Goal: Task Accomplishment & Management: Manage account settings

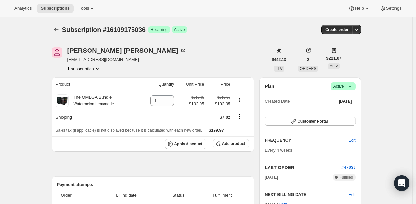
click at [57, 28] on icon "Subscriptions" at bounding box center [56, 29] width 7 height 7
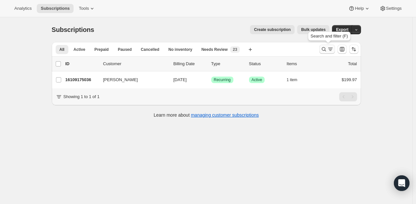
click at [331, 49] on icon "Search and filter results" at bounding box center [330, 49] width 7 height 7
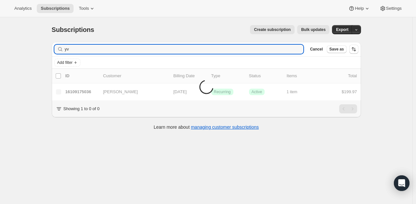
type input "y"
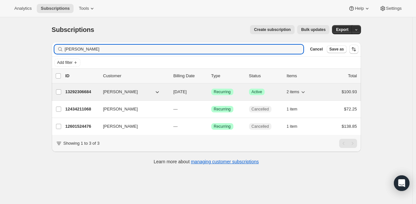
type input "[PERSON_NAME]"
click at [87, 92] on p "13292306684" at bounding box center [81, 92] width 33 height 7
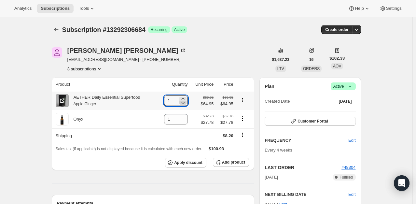
click at [186, 104] on icon at bounding box center [183, 102] width 7 height 7
type input "0"
